Goal: Transaction & Acquisition: Purchase product/service

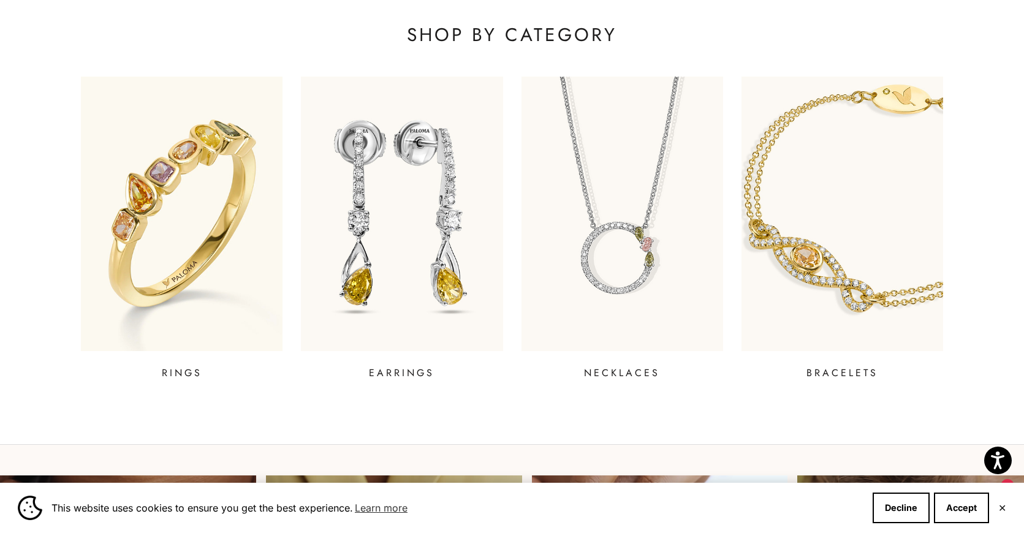
scroll to position [493, 0]
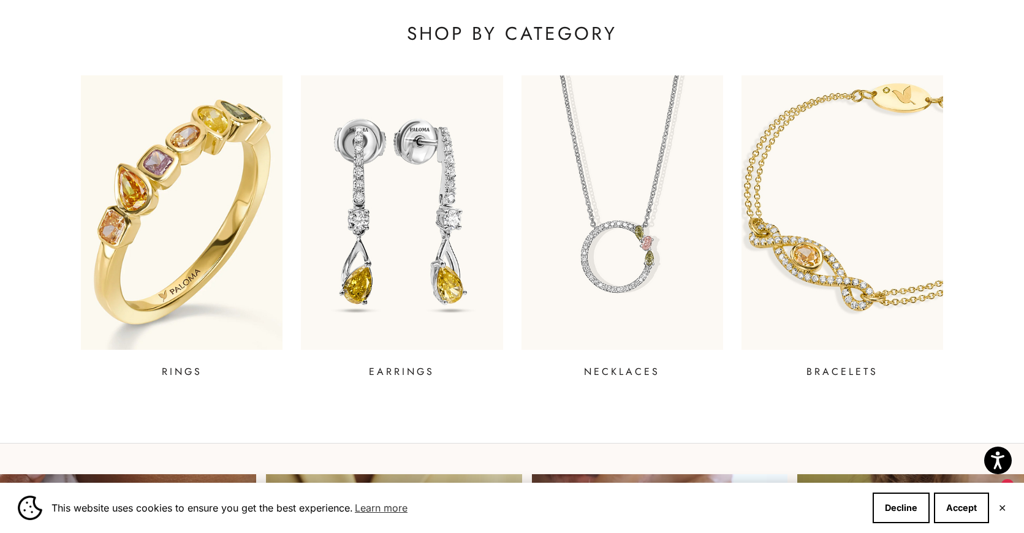
click at [225, 286] on img at bounding box center [182, 212] width 242 height 329
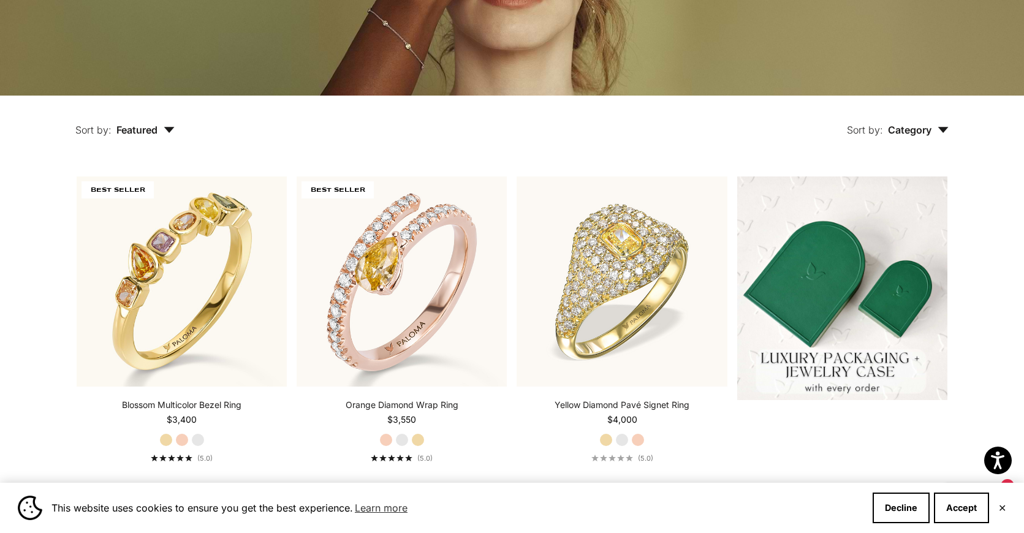
scroll to position [238, 0]
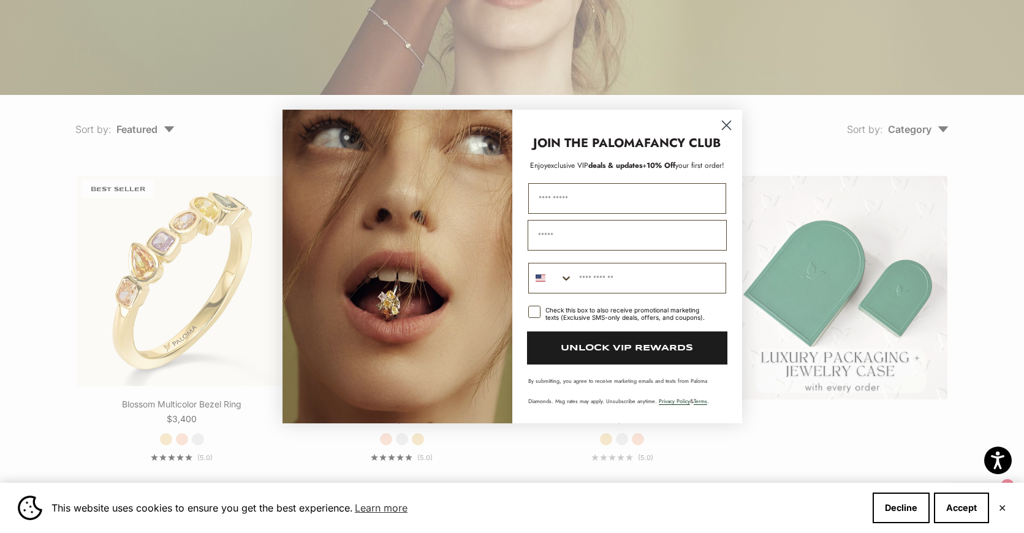
click at [725, 126] on icon "Close dialog" at bounding box center [726, 125] width 9 height 9
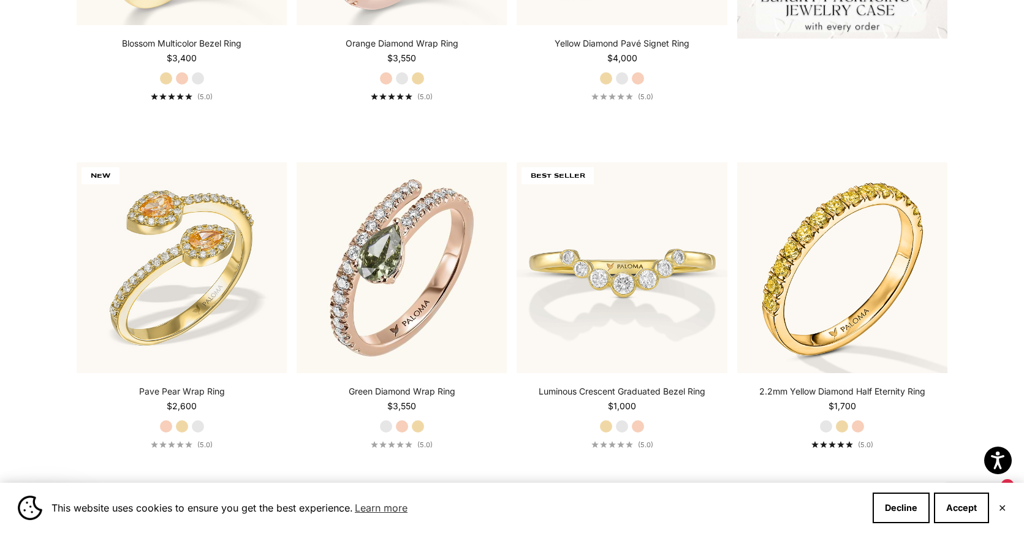
scroll to position [691, 0]
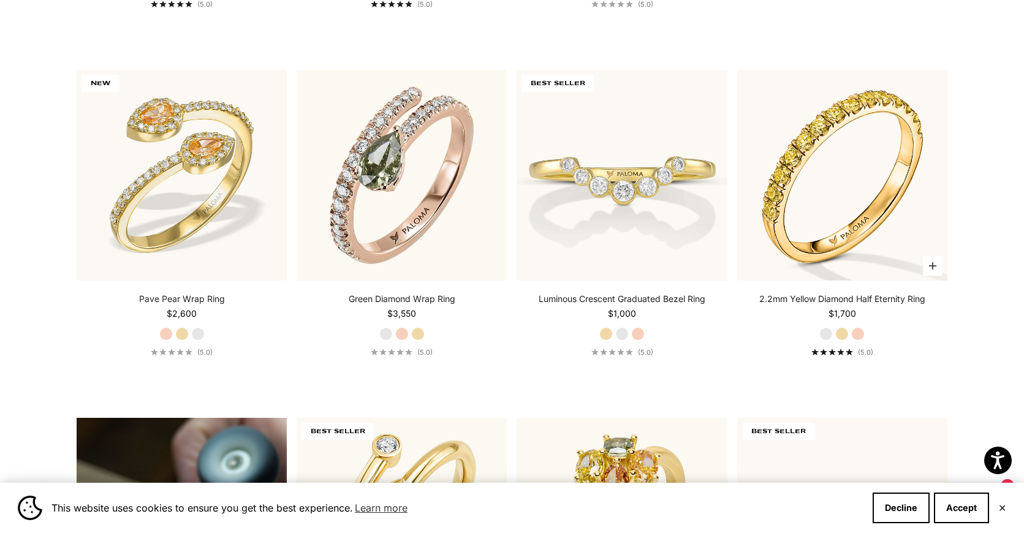
click at [859, 336] on label "Rose Gold" at bounding box center [857, 333] width 13 height 13
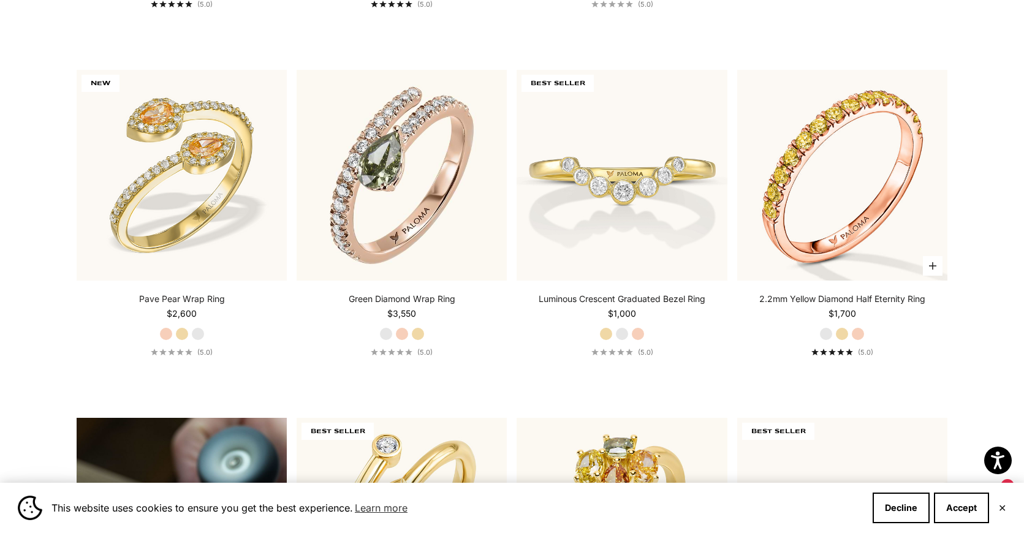
click at [830, 333] on label "White Gold" at bounding box center [825, 333] width 13 height 13
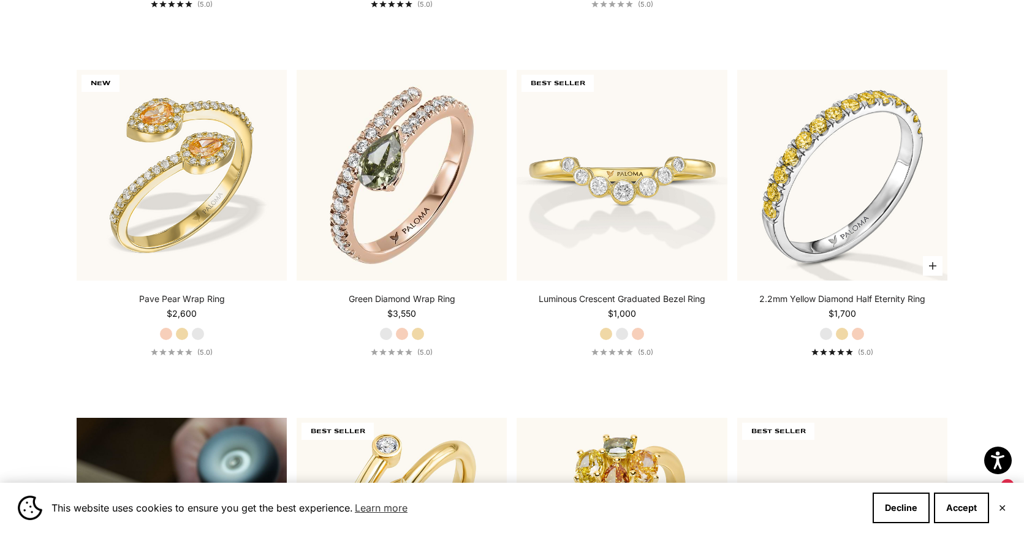
click at [849, 335] on fieldset "White Gold Yellow Gold Rose Gold" at bounding box center [841, 333] width 45 height 13
click at [843, 333] on label "Yellow Gold" at bounding box center [841, 333] width 13 height 13
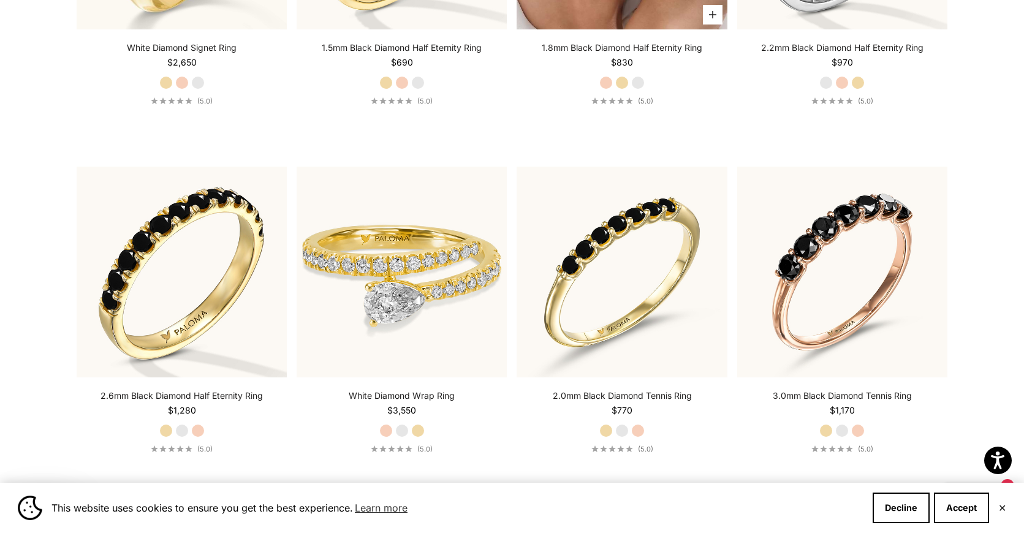
scroll to position [378, 0]
